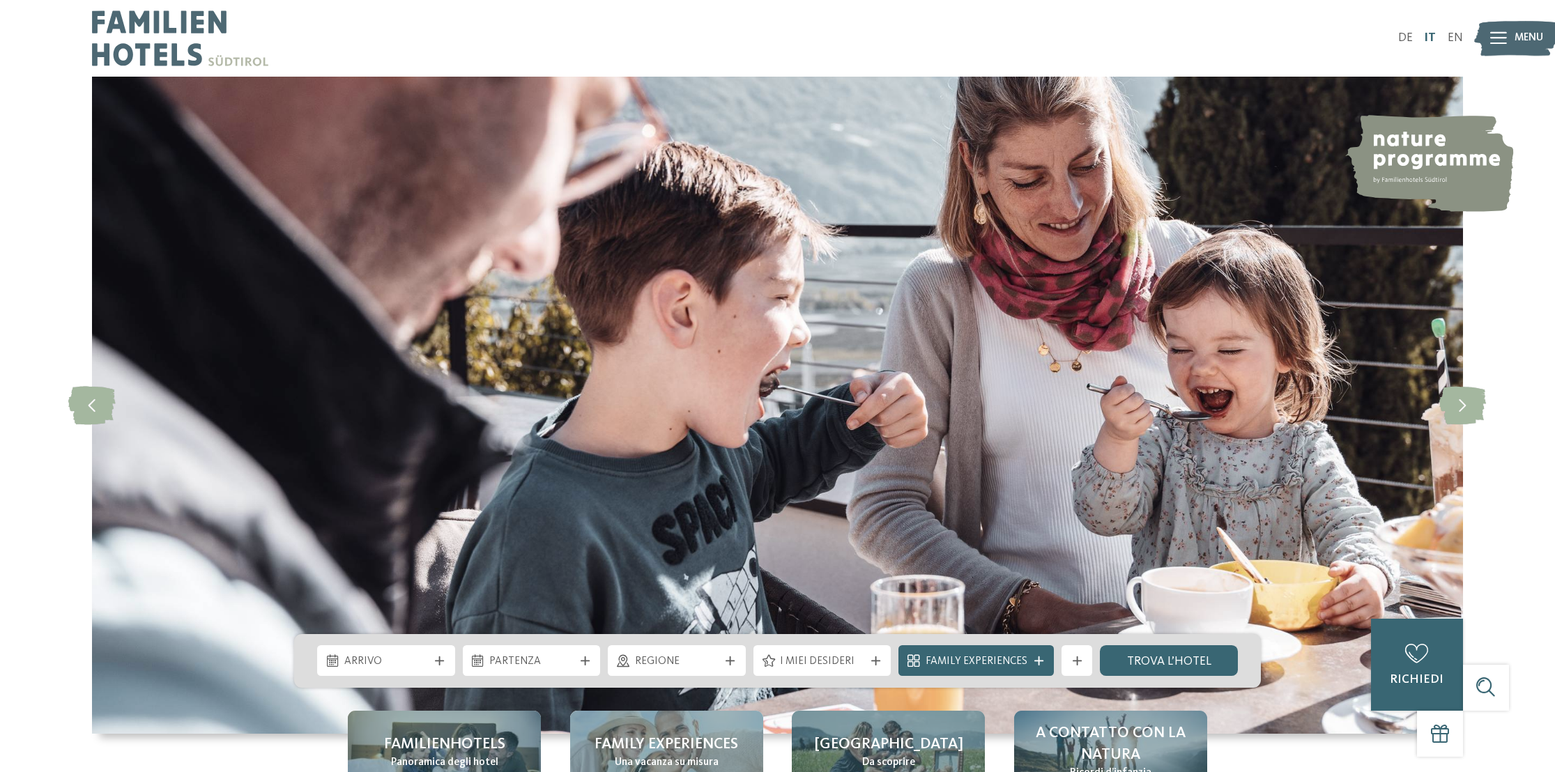
click at [1432, 33] on link "IT" at bounding box center [1430, 38] width 12 height 12
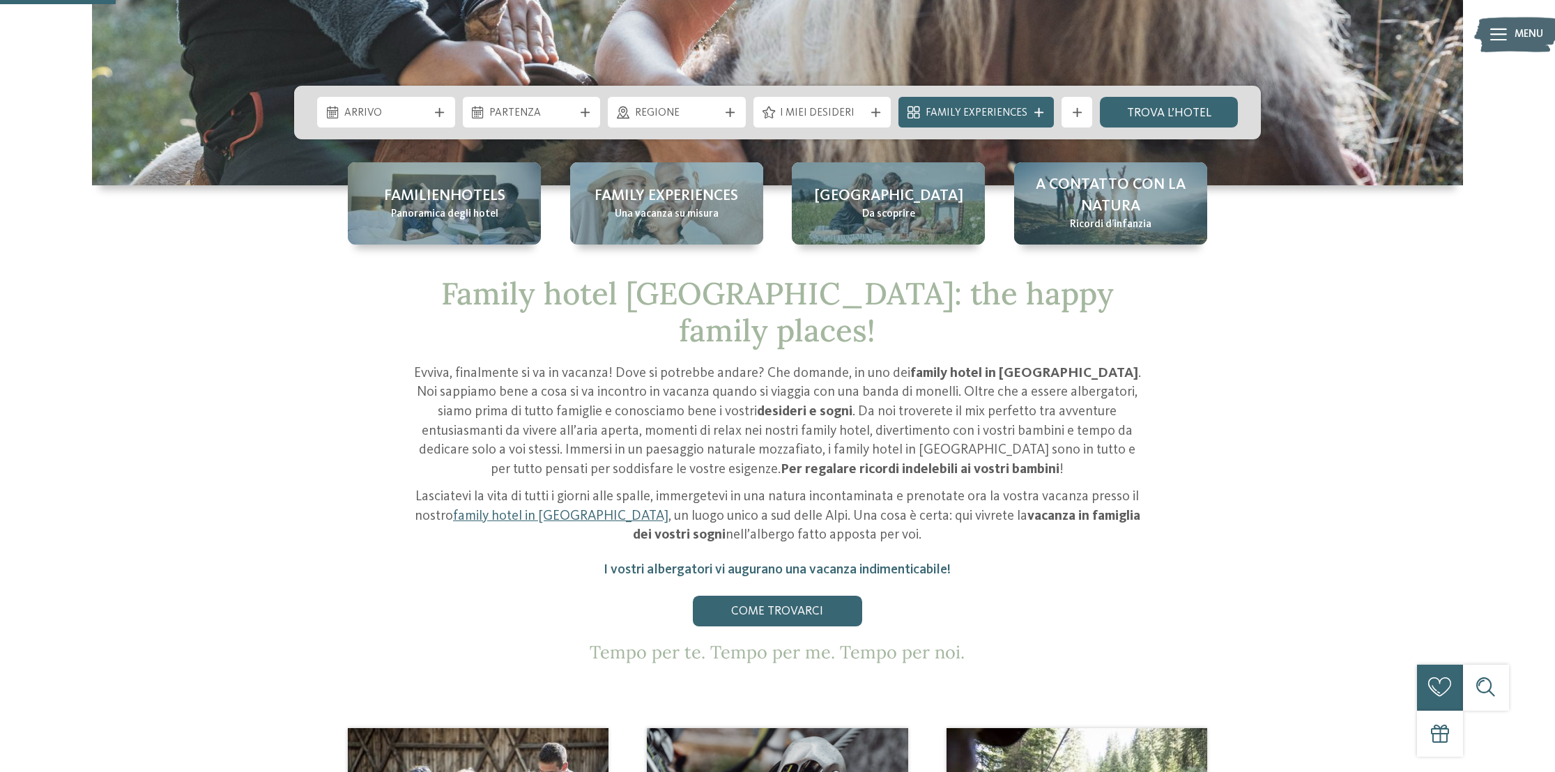
scroll to position [557, 0]
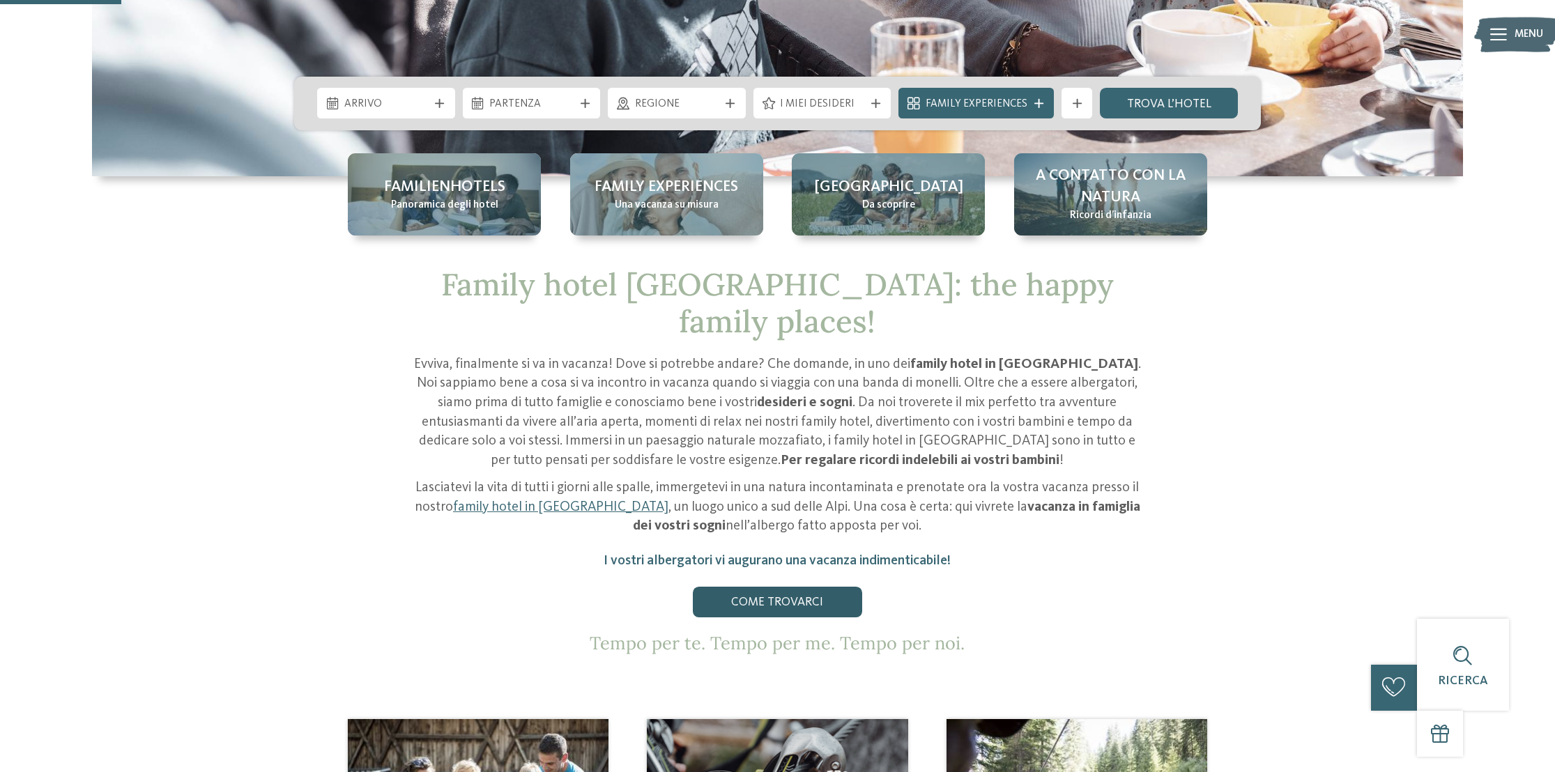
click at [786, 587] on link "Come trovarci" at bounding box center [777, 602] width 169 height 31
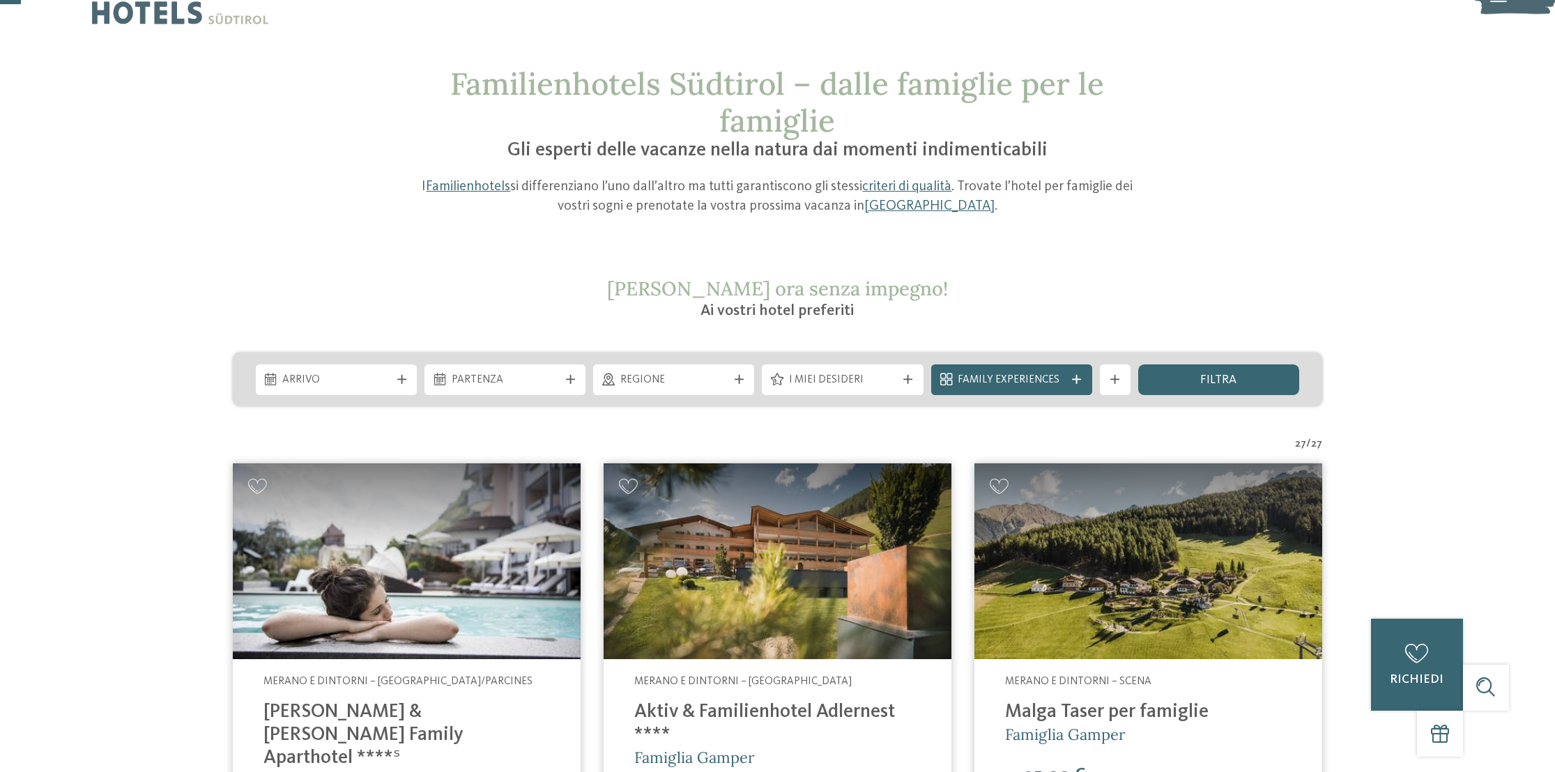
scroll to position [70, 0]
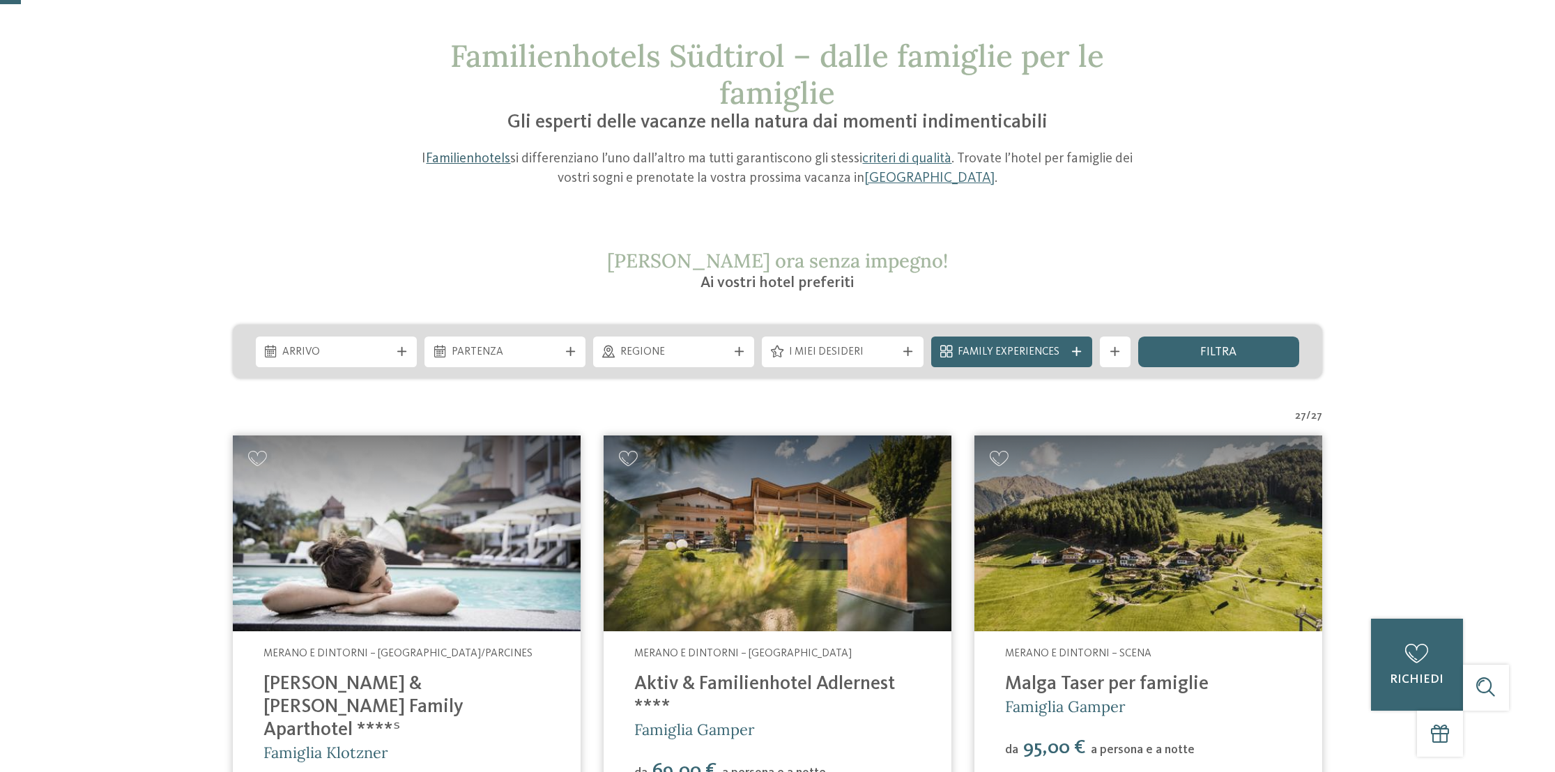
click at [464, 159] on link "Familienhotels" at bounding box center [468, 159] width 84 height 14
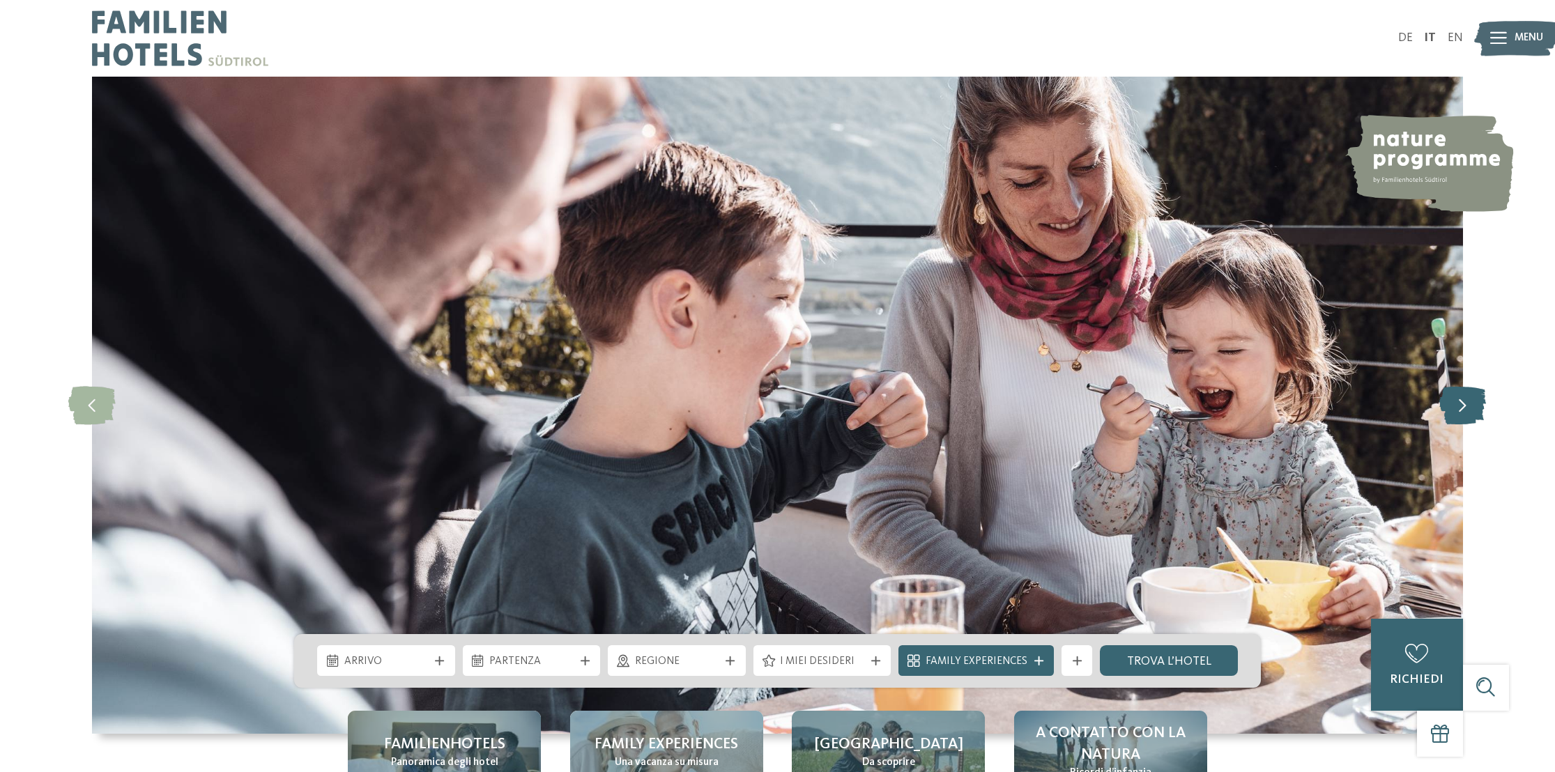
click at [1465, 406] on icon at bounding box center [1462, 405] width 47 height 38
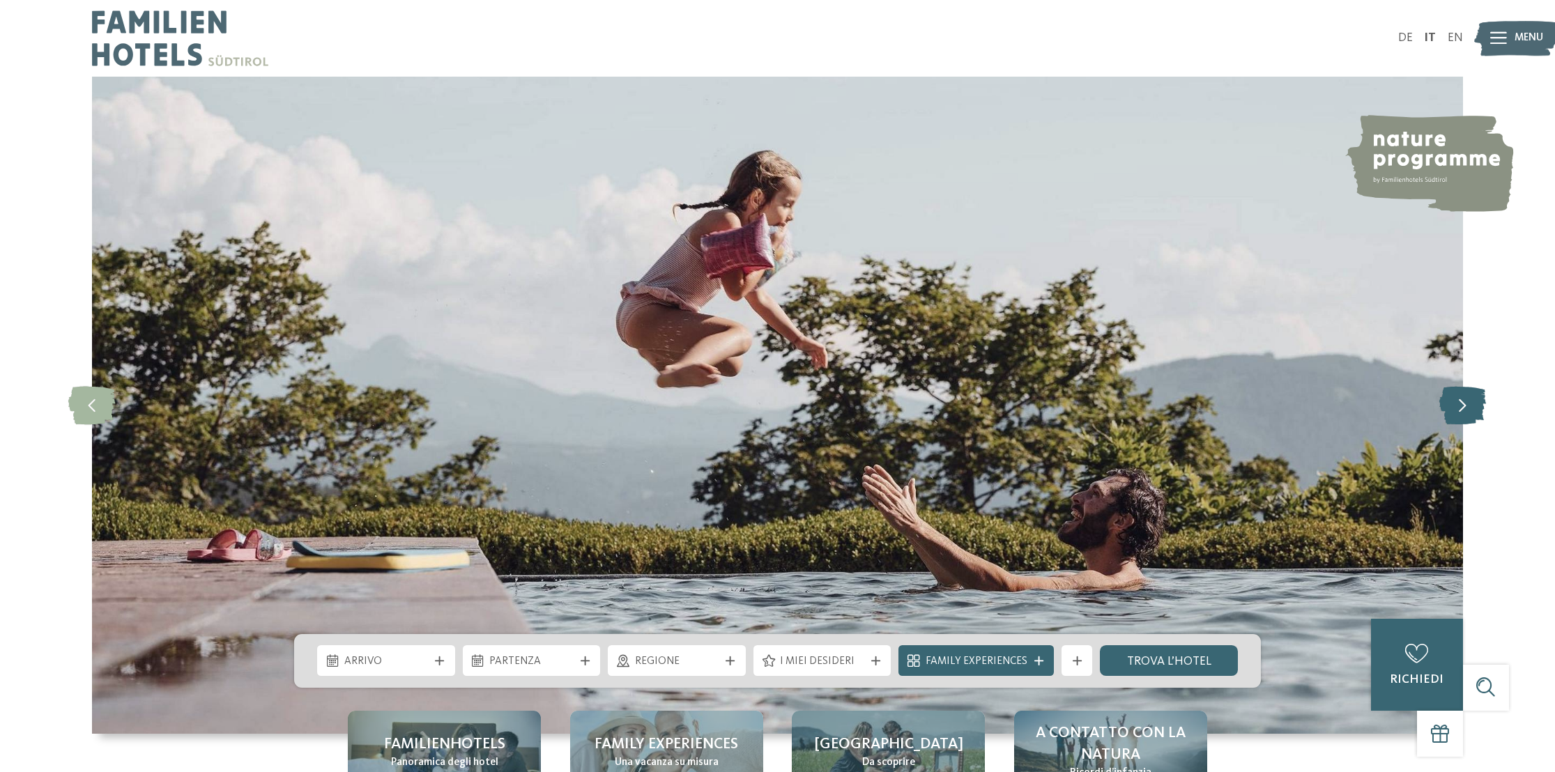
click at [1465, 406] on icon at bounding box center [1462, 405] width 47 height 38
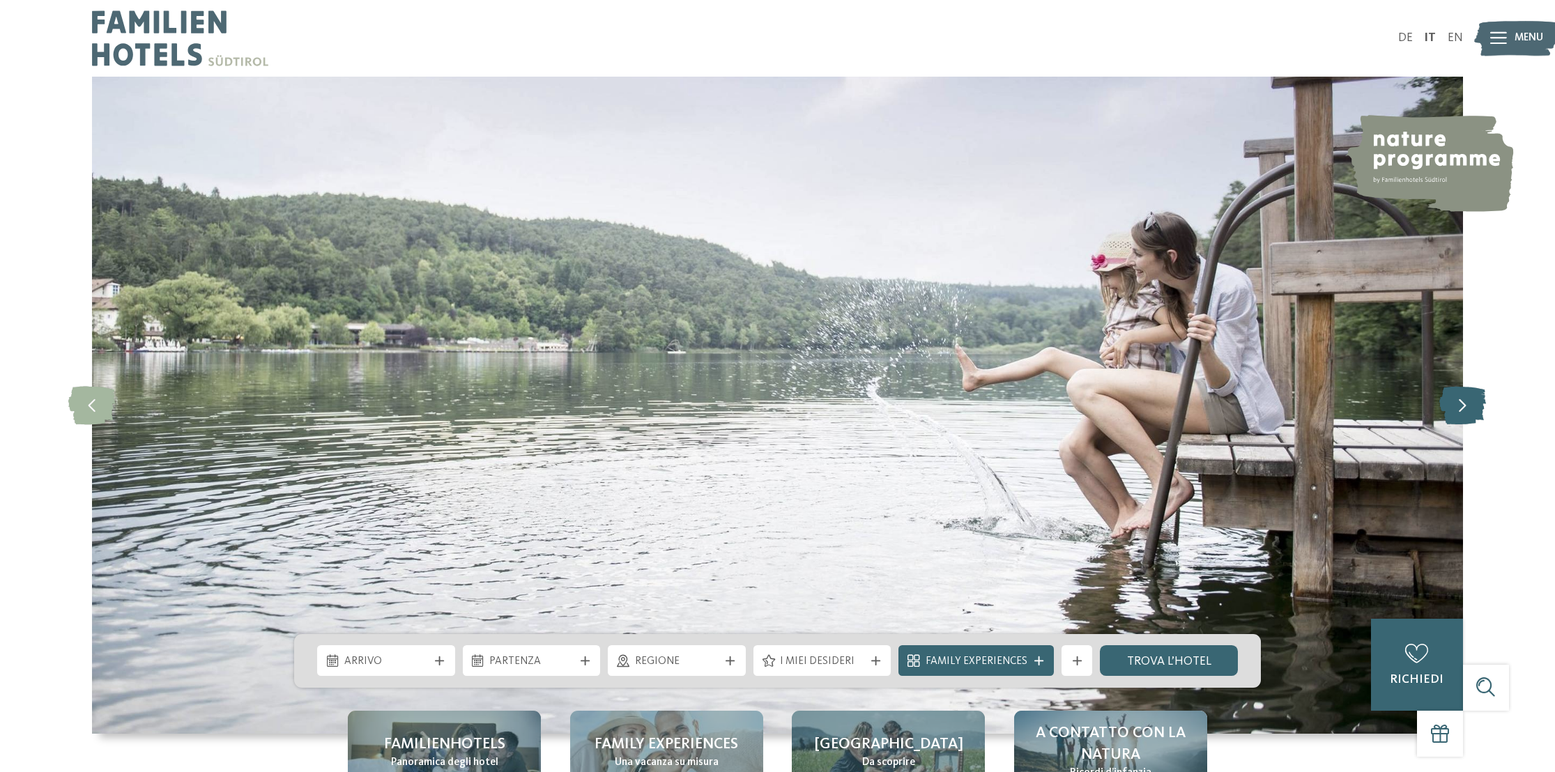
click at [1465, 406] on icon at bounding box center [1462, 405] width 47 height 38
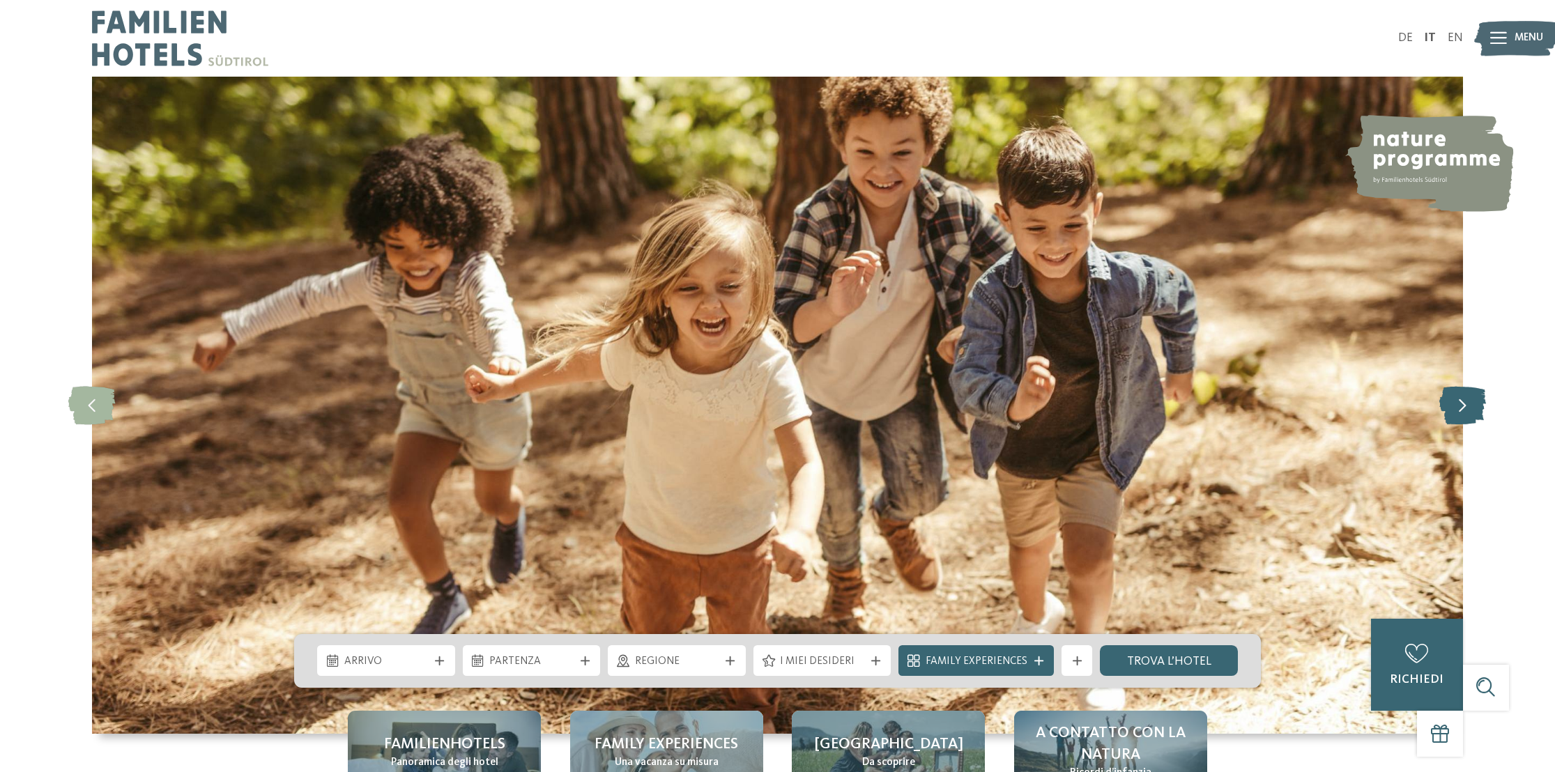
click at [1465, 406] on icon at bounding box center [1462, 405] width 47 height 38
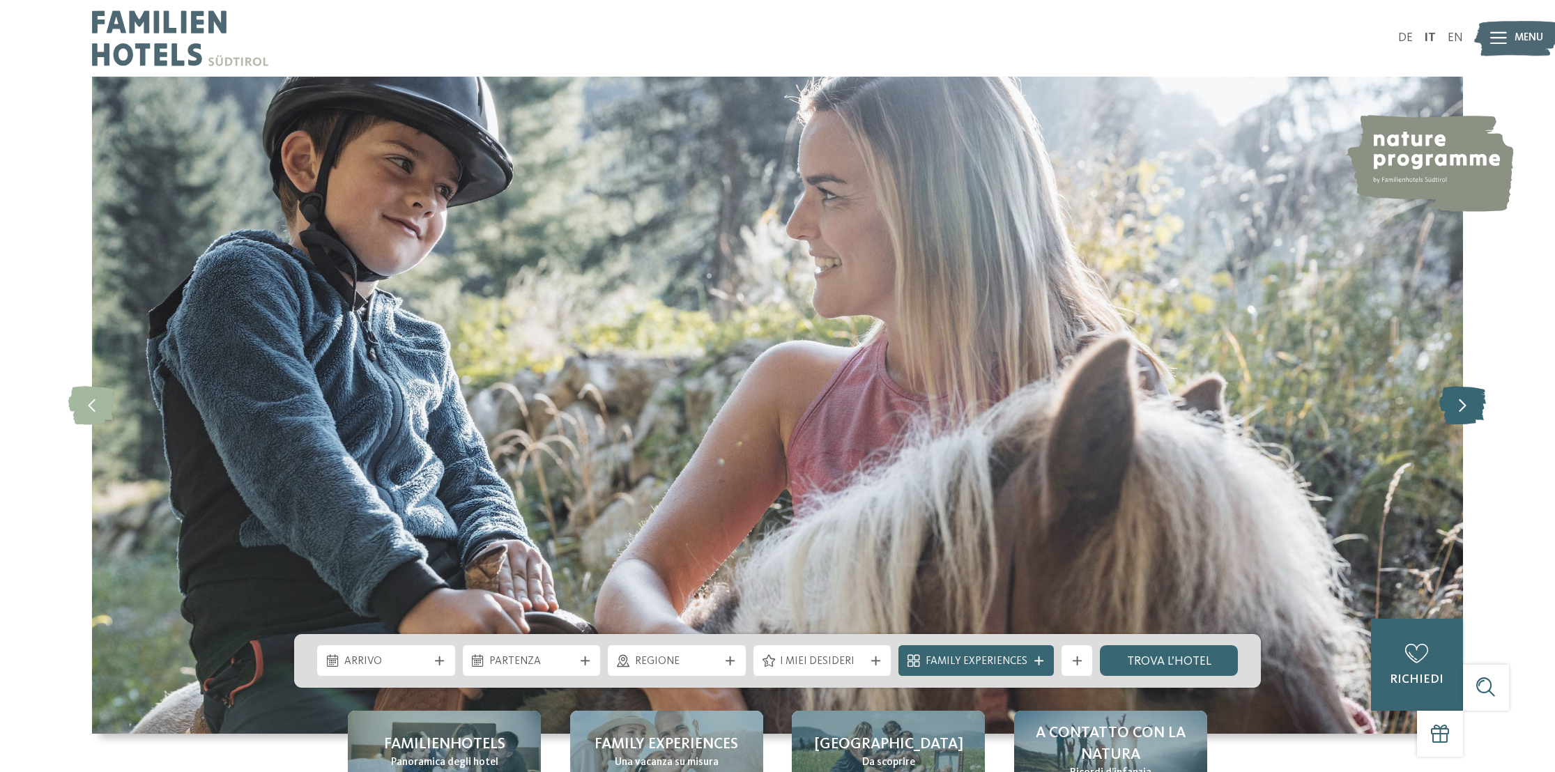
click at [1465, 406] on icon at bounding box center [1462, 405] width 47 height 38
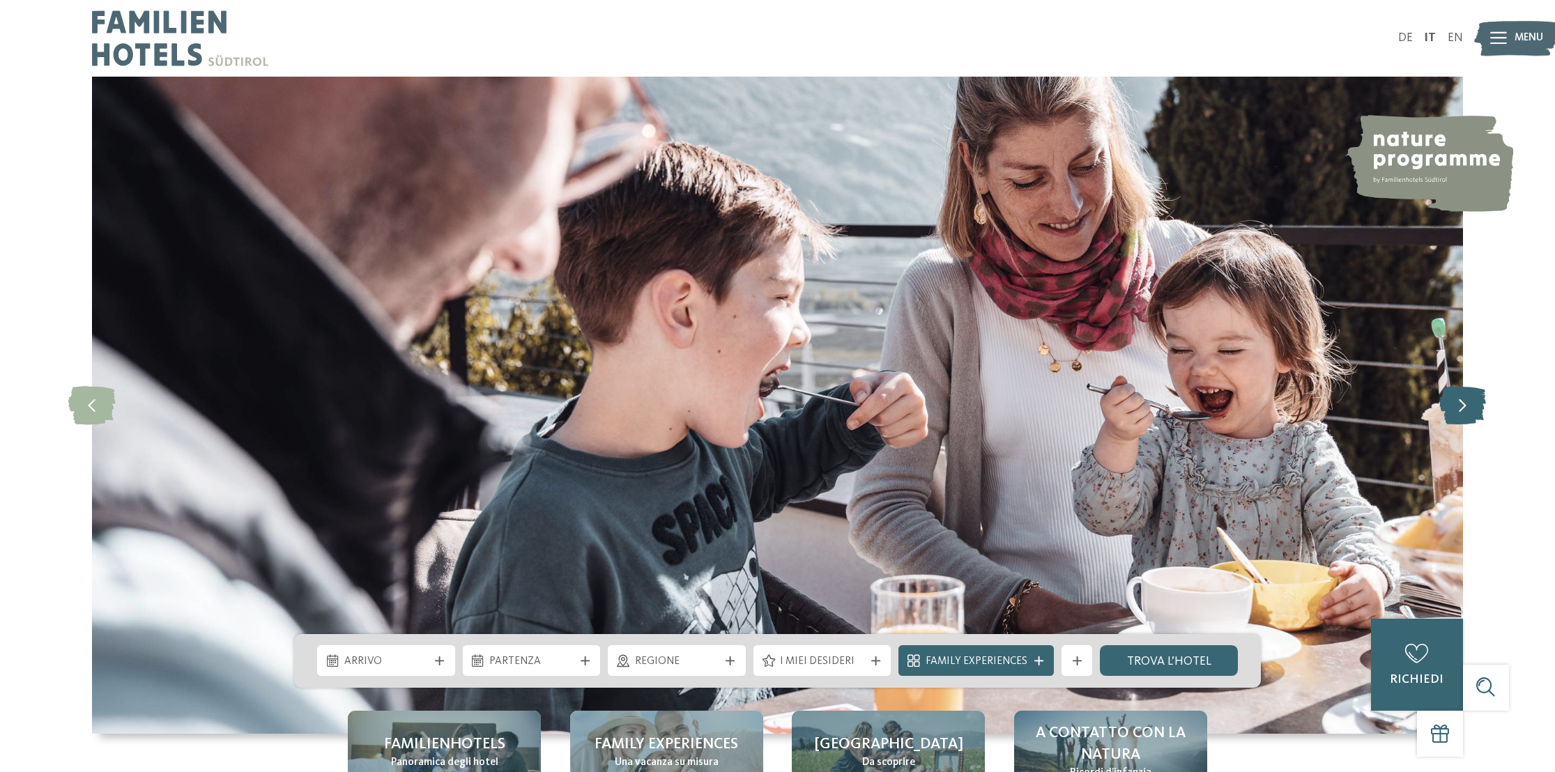
click at [1465, 406] on icon at bounding box center [1462, 405] width 47 height 38
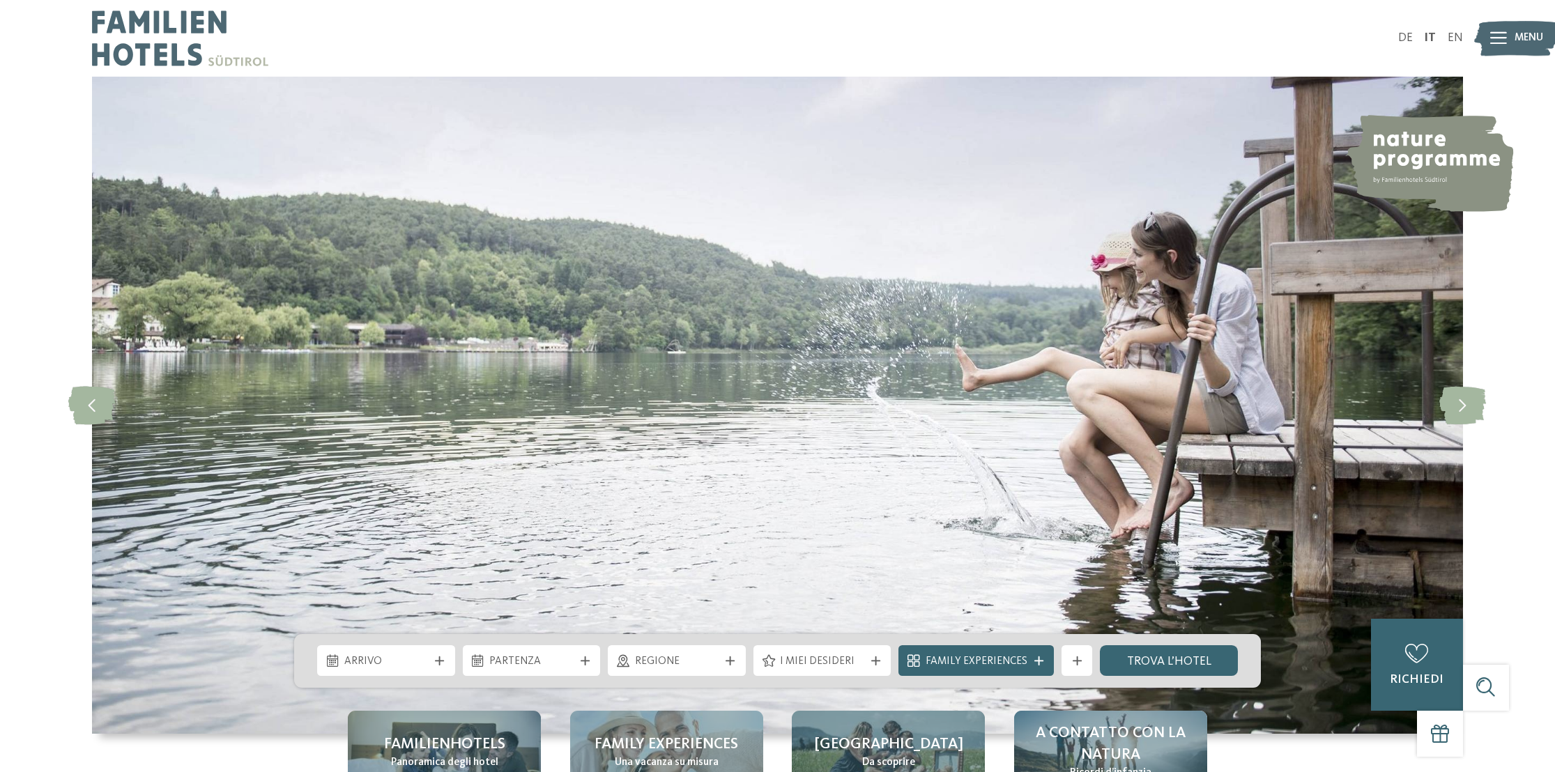
click at [711, 659] on span "Regione" at bounding box center [677, 661] width 84 height 15
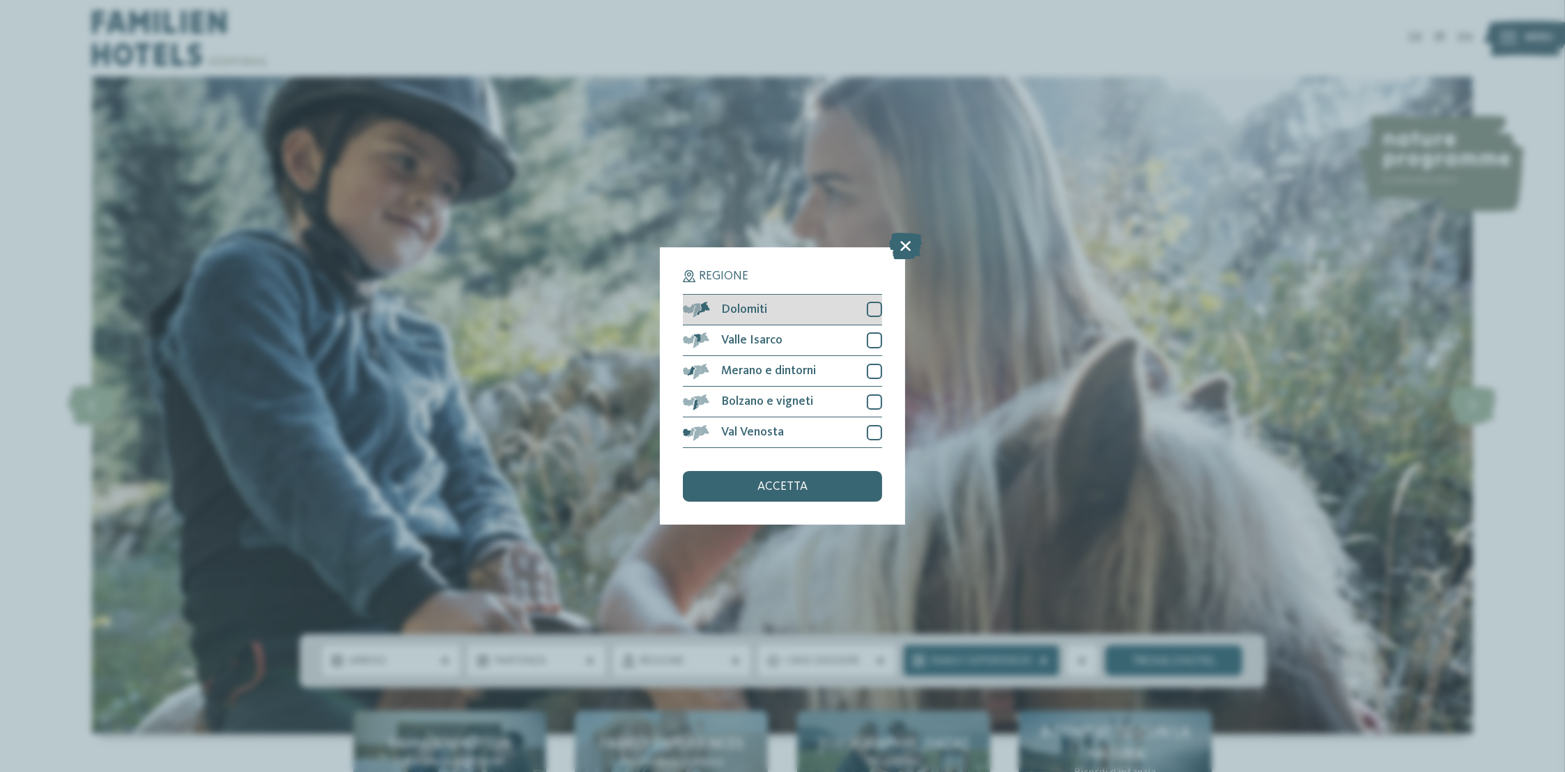
click at [875, 312] on div at bounding box center [874, 309] width 15 height 15
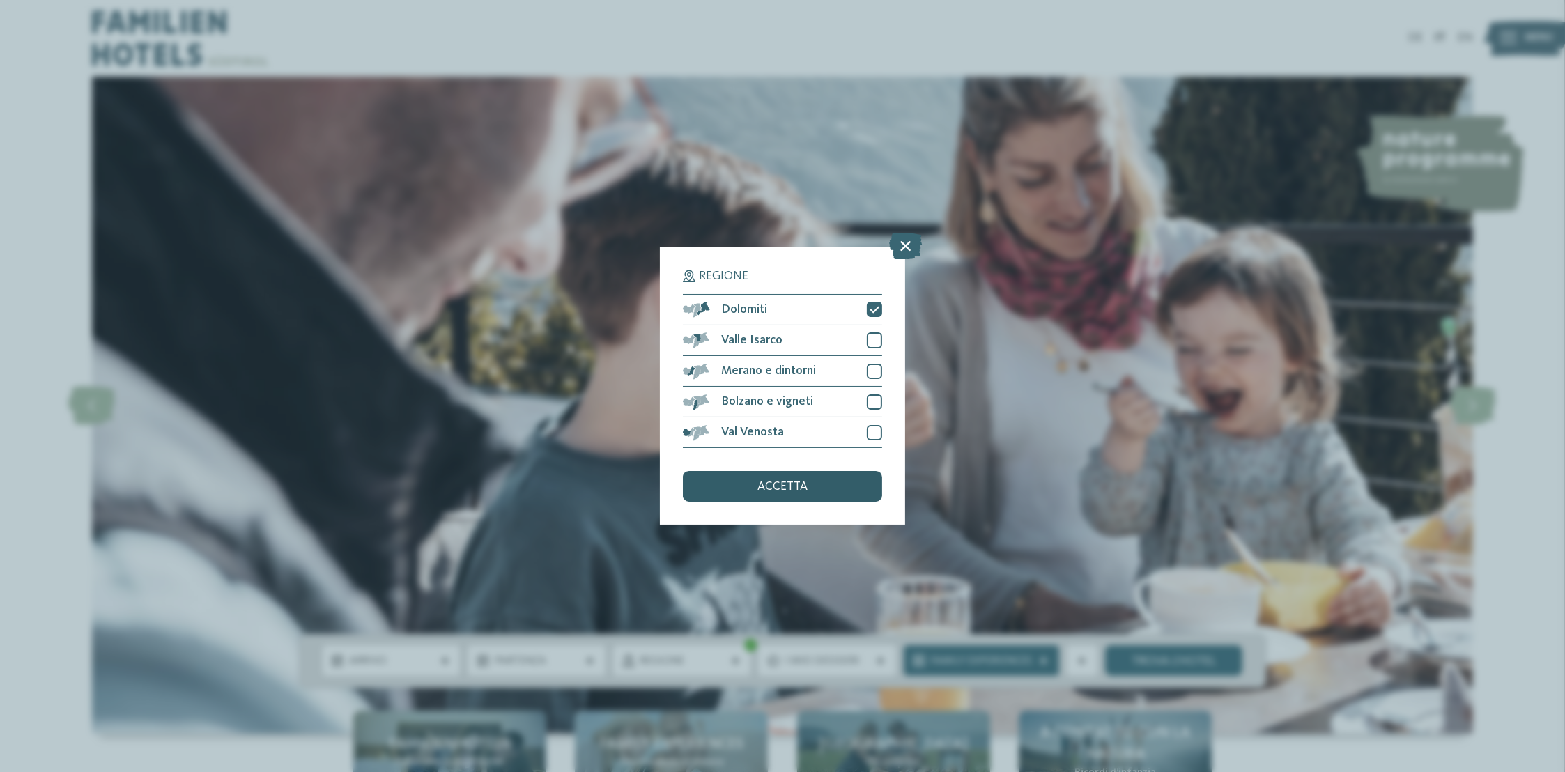
click at [812, 488] on div "accetta" at bounding box center [782, 486] width 199 height 31
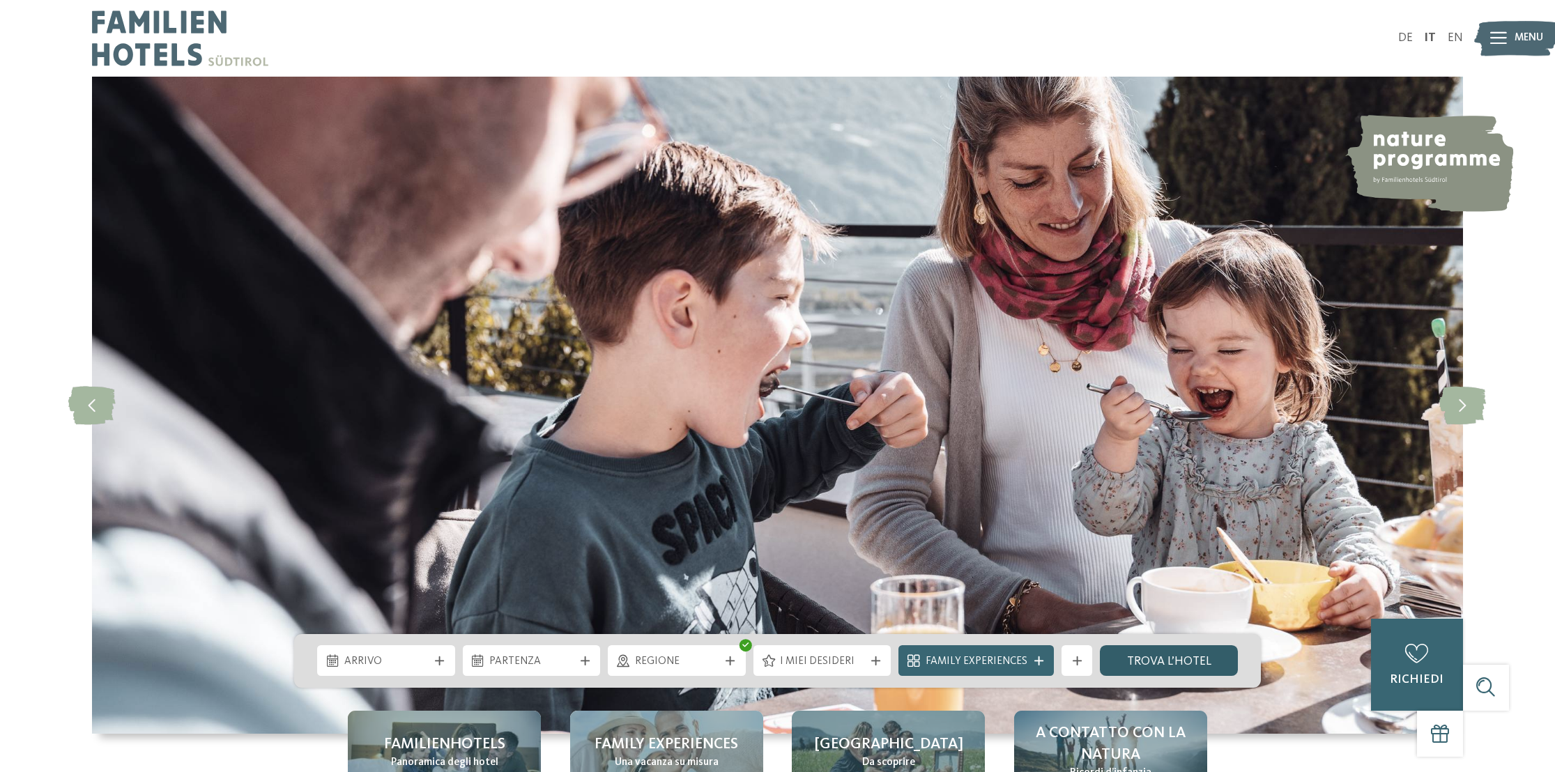
click at [1155, 666] on link "trova l’hotel" at bounding box center [1169, 660] width 138 height 31
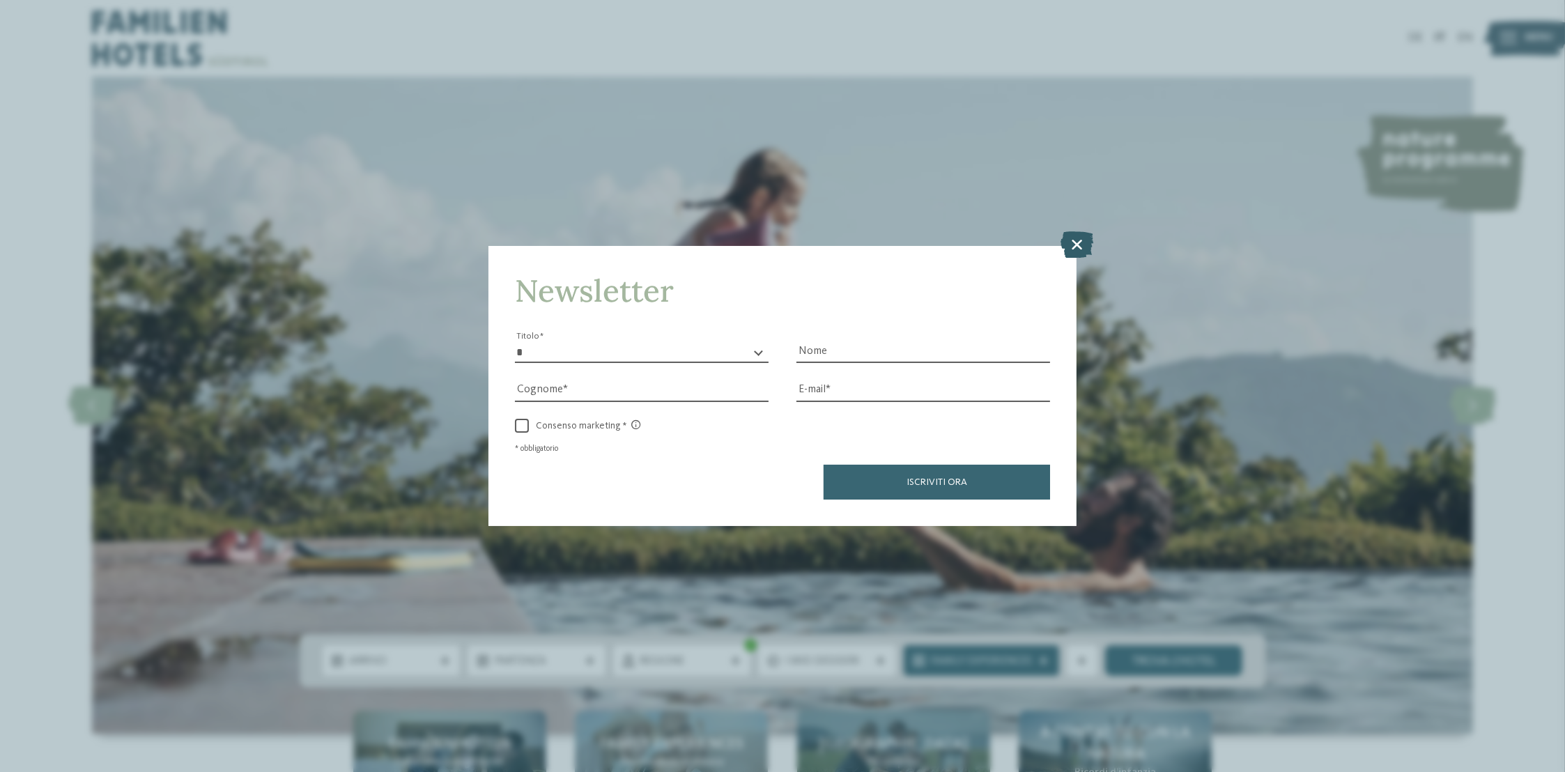
click at [1078, 243] on icon at bounding box center [1077, 244] width 33 height 26
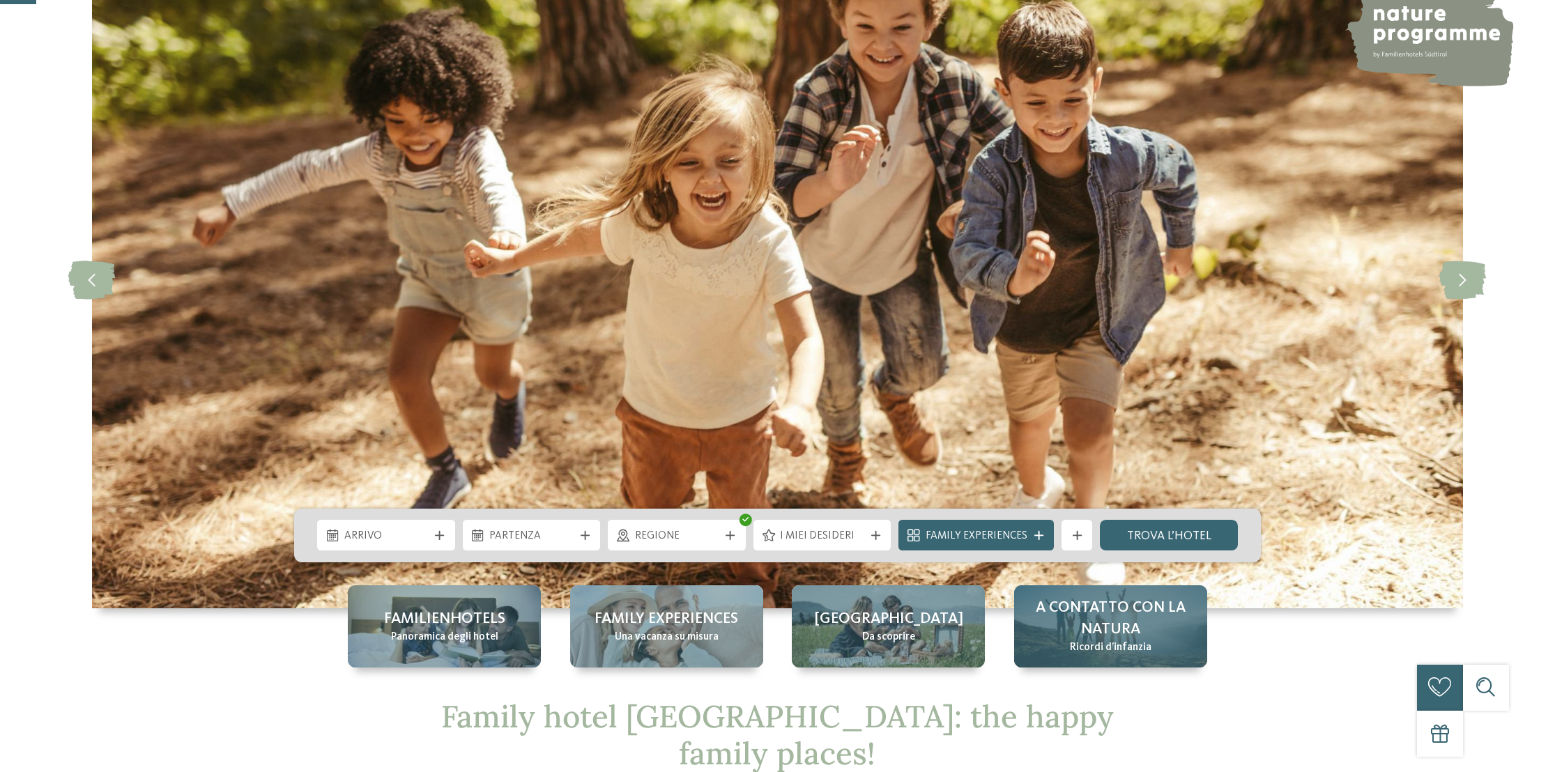
scroll to position [209, 0]
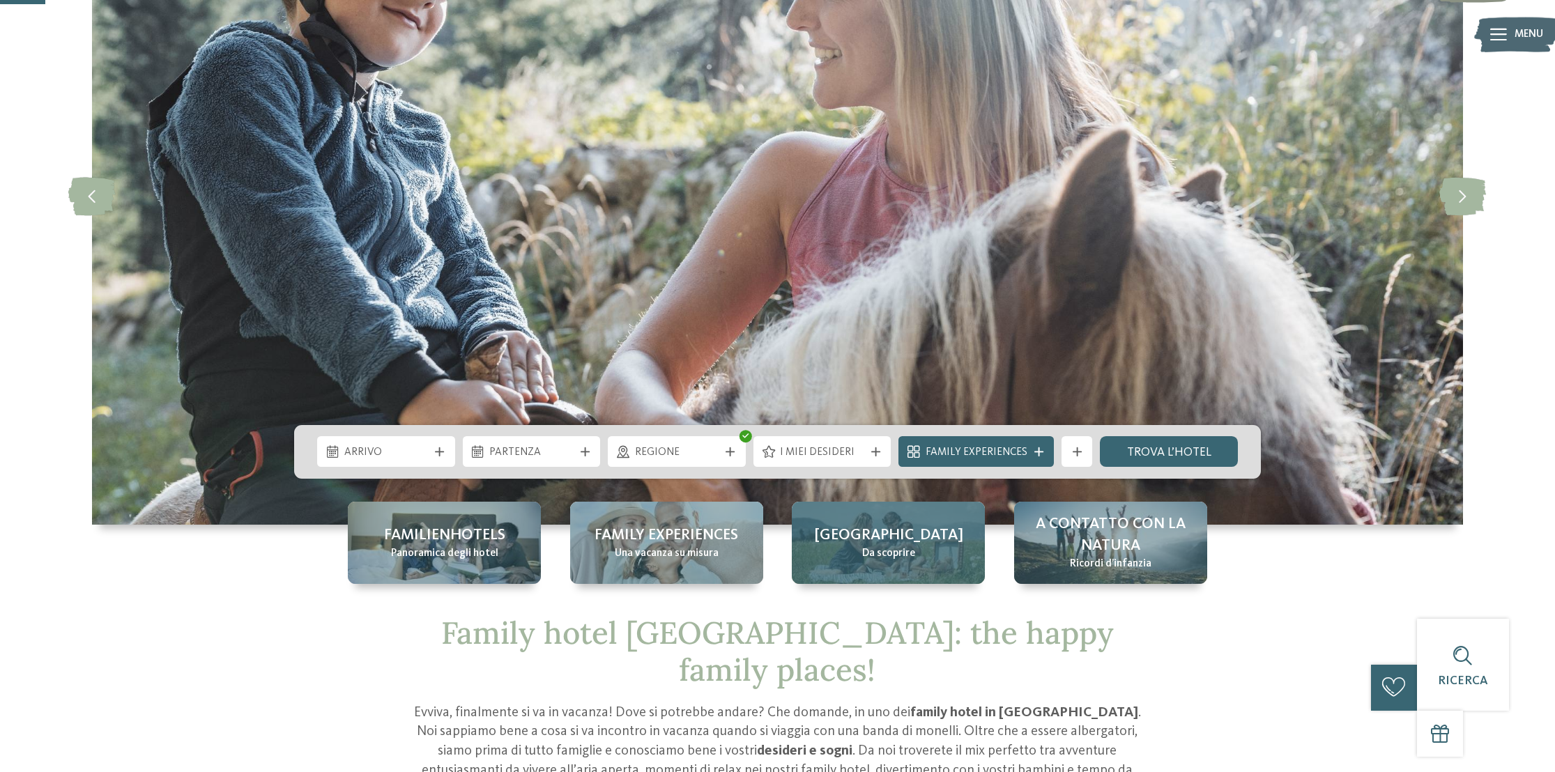
click at [876, 550] on span "Da scoprire" at bounding box center [888, 553] width 53 height 15
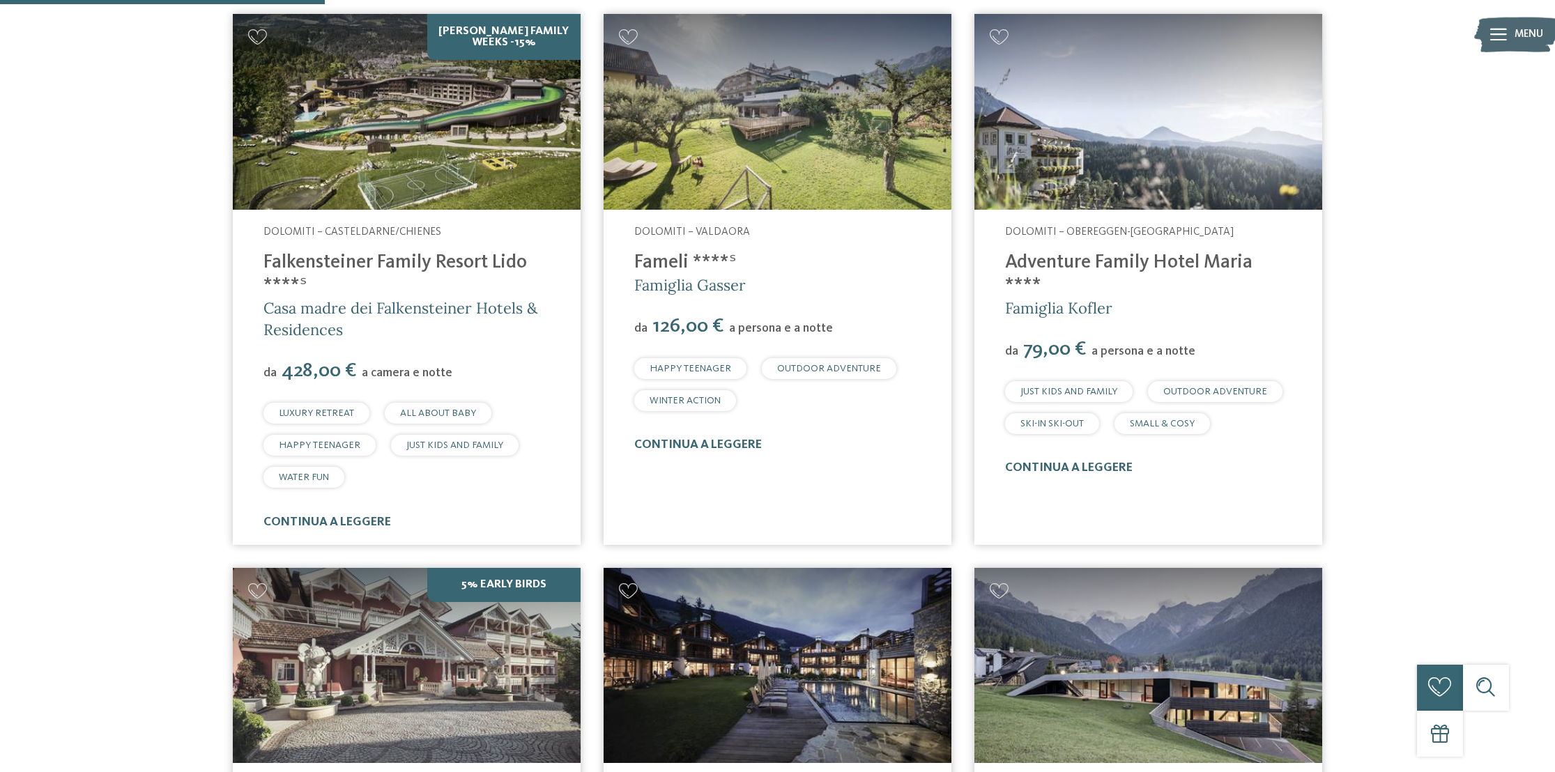
scroll to position [649, 0]
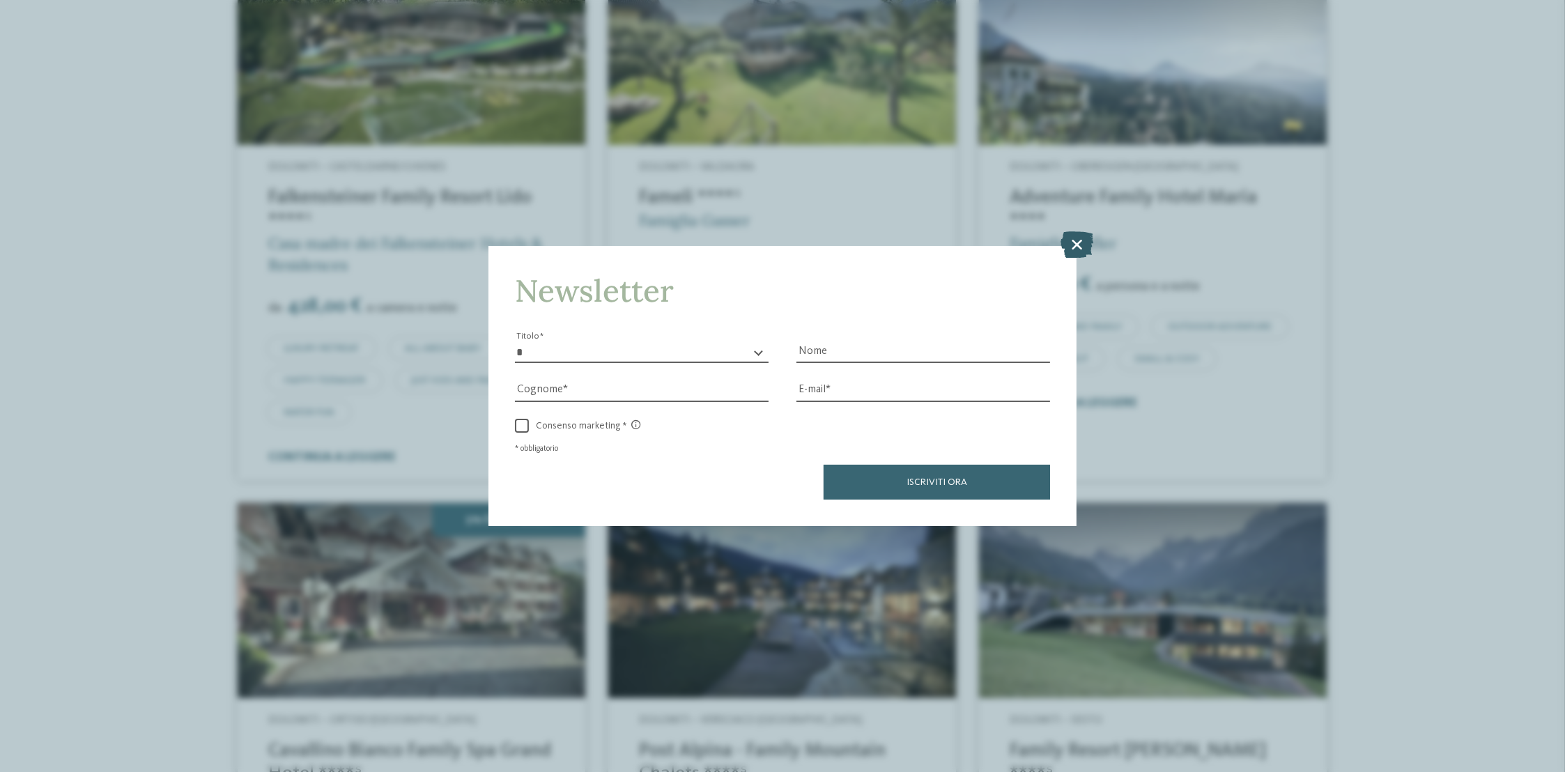
click at [1076, 245] on icon at bounding box center [1077, 244] width 33 height 26
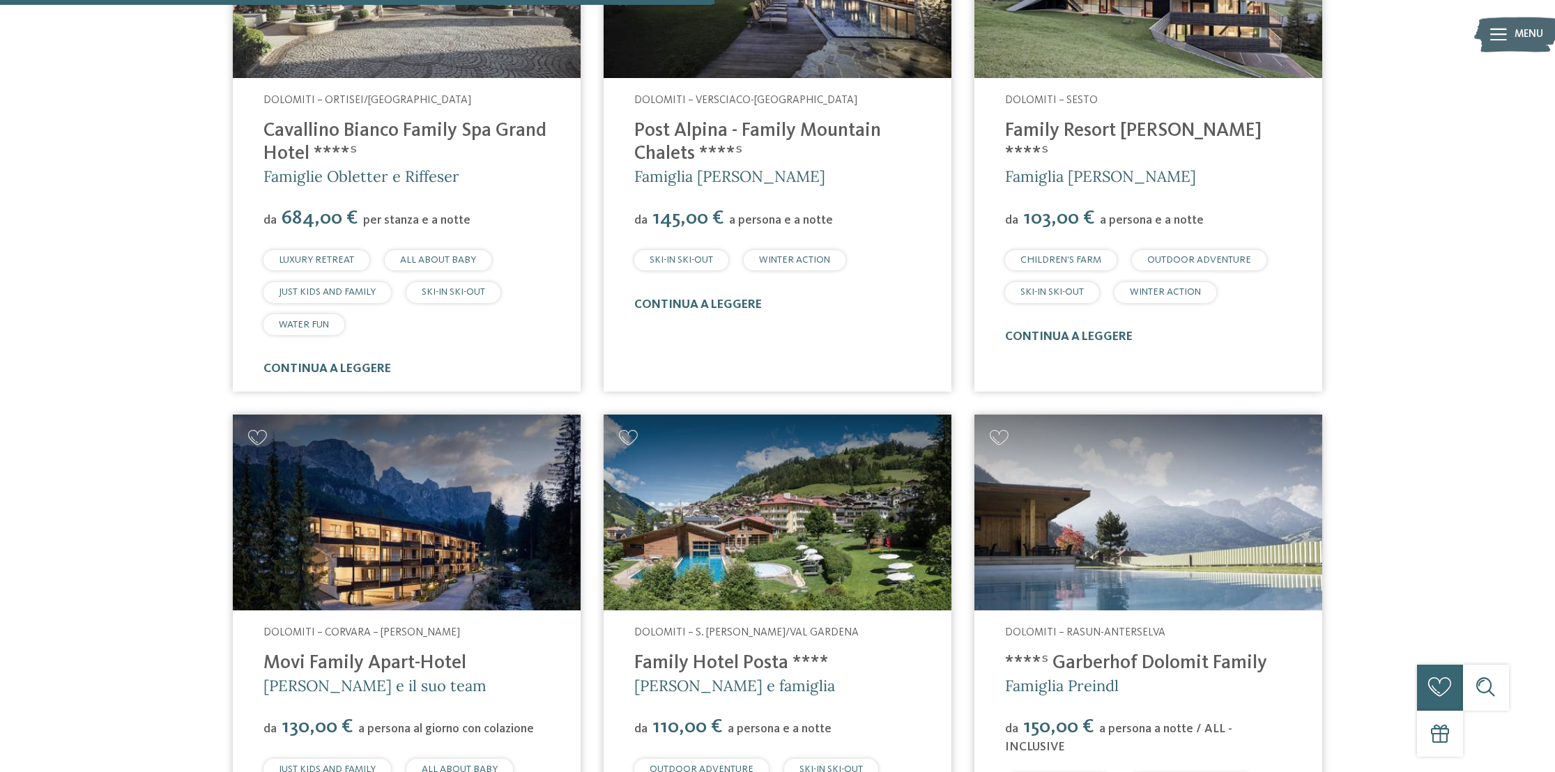
scroll to position [1277, 0]
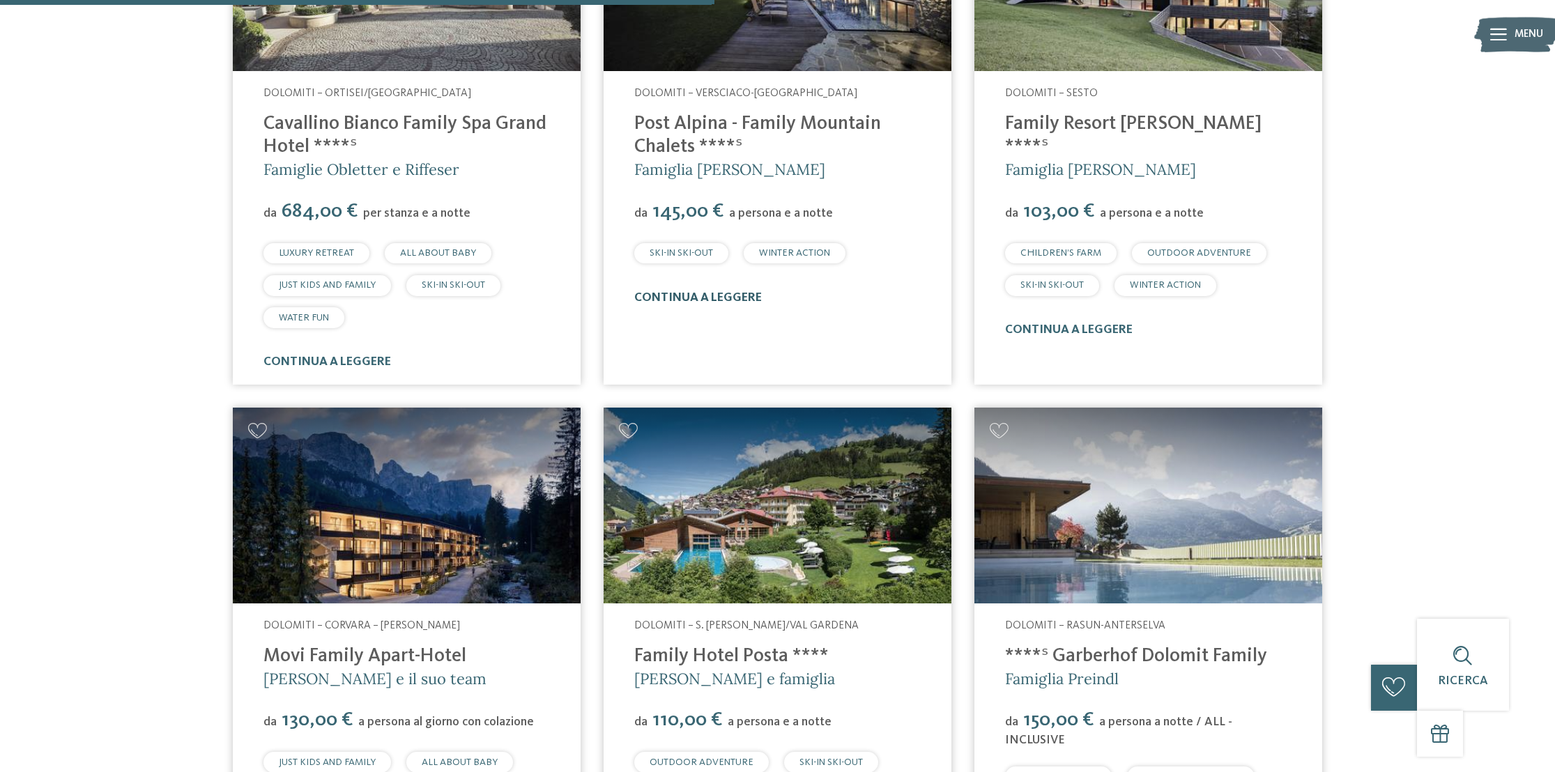
click at [688, 298] on link "continua a leggere" at bounding box center [698, 298] width 128 height 12
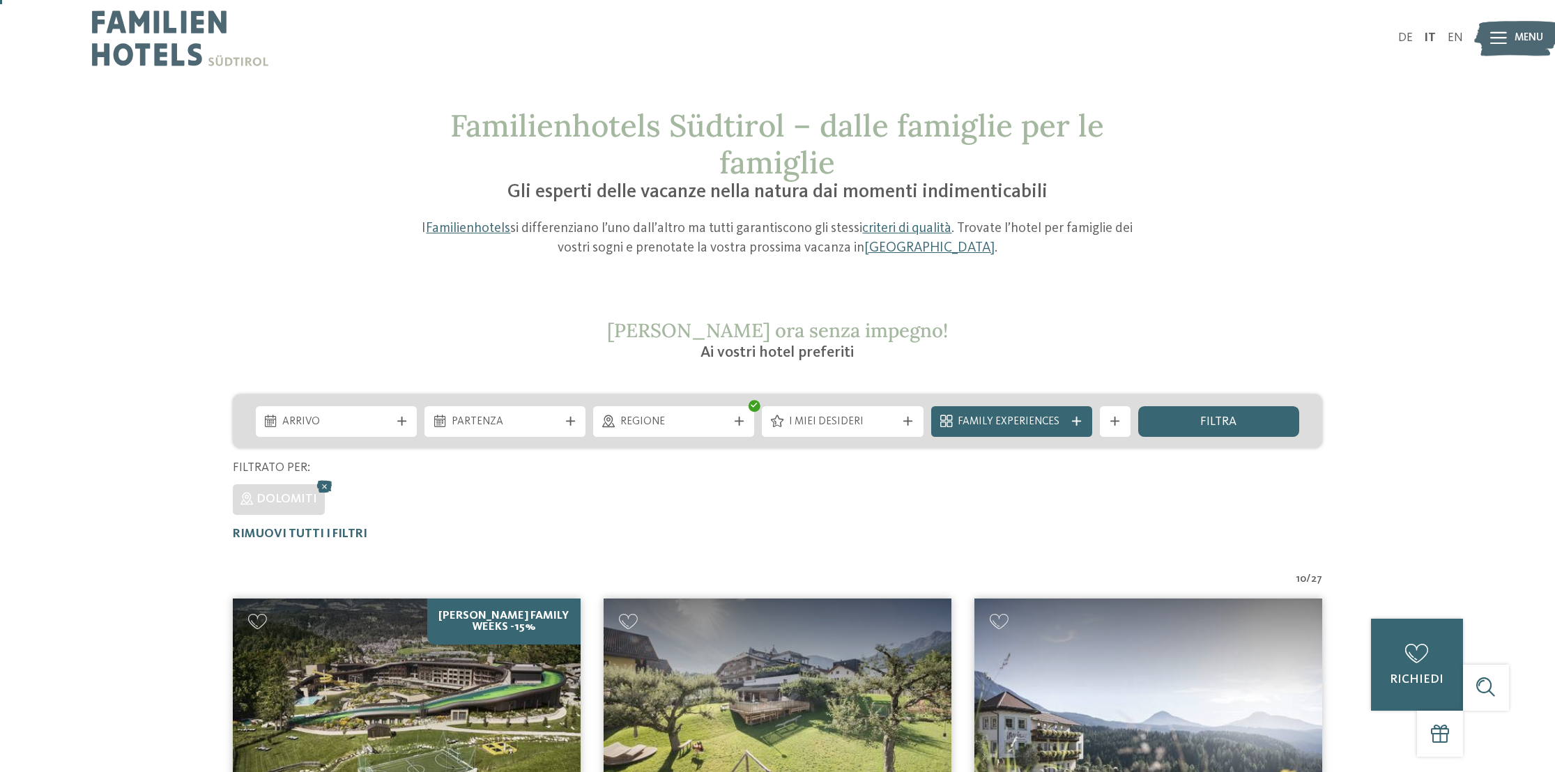
scroll to position [0, 0]
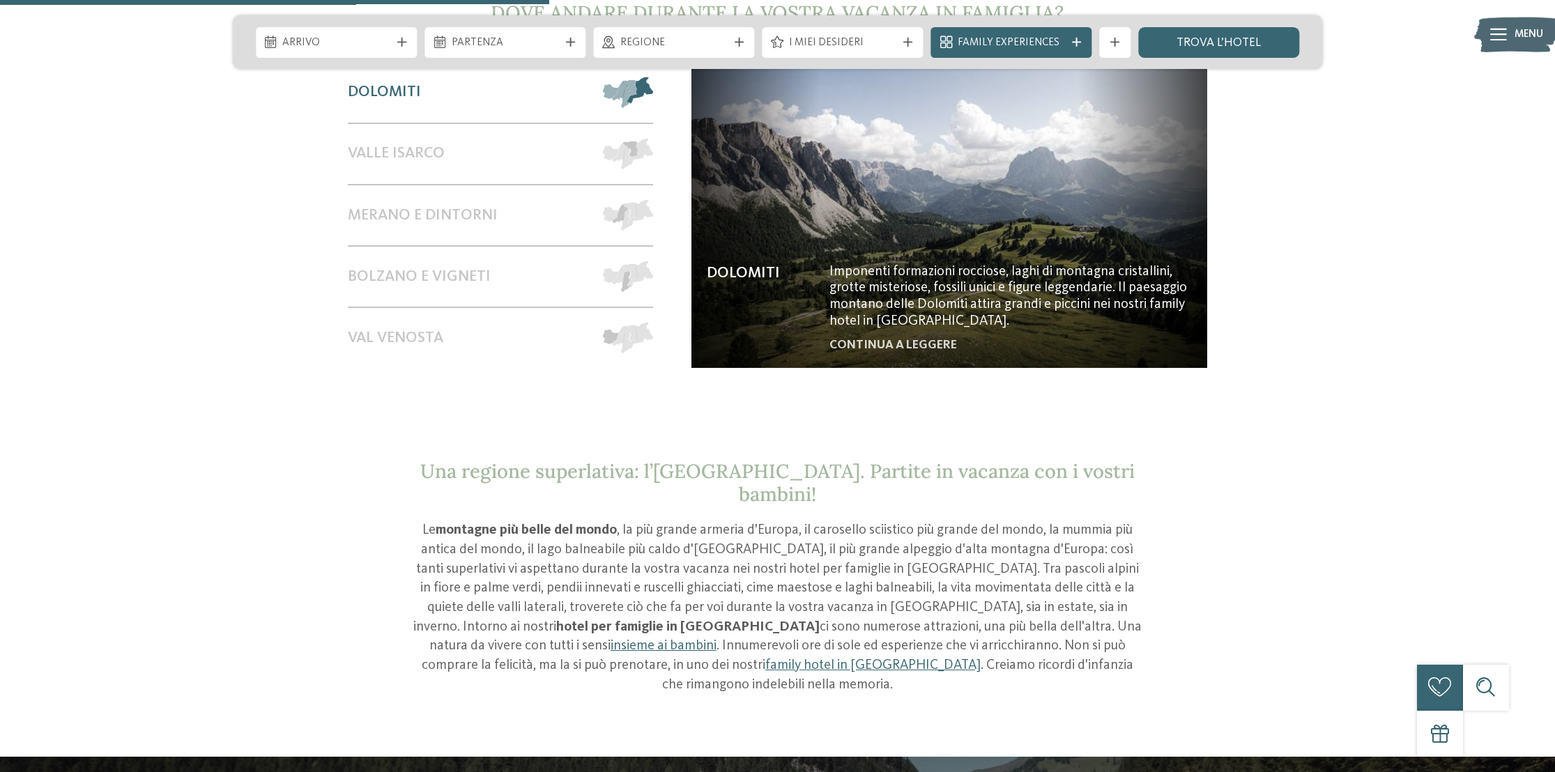
scroll to position [1463, 0]
